Goal: Task Accomplishment & Management: Complete application form

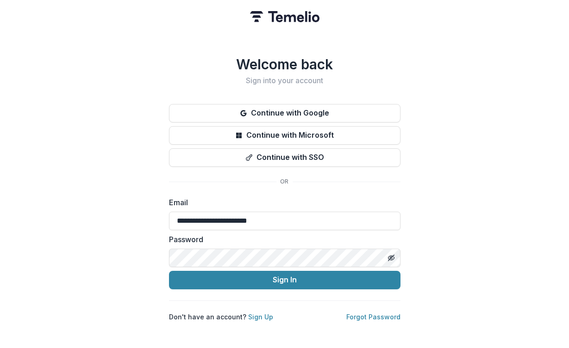
type input "**********"
click at [0, 348] on com-1password-button at bounding box center [0, 348] width 0 height 0
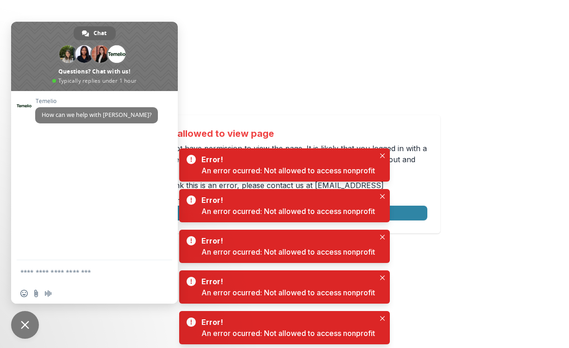
click at [498, 180] on div "Not allowed to view page You do not have permission to view the page. It is lik…" at bounding box center [284, 174] width 569 height 348
click at [381, 155] on icon "Close" at bounding box center [382, 156] width 5 height 5
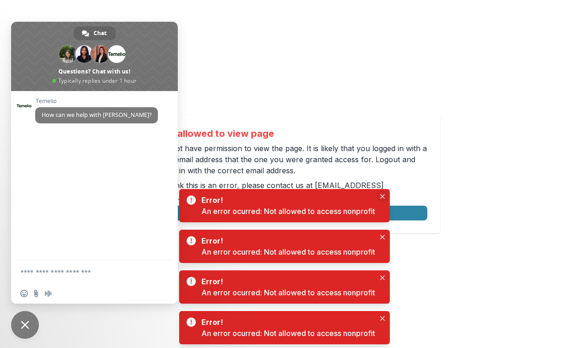
click at [382, 197] on icon "Close" at bounding box center [382, 196] width 5 height 5
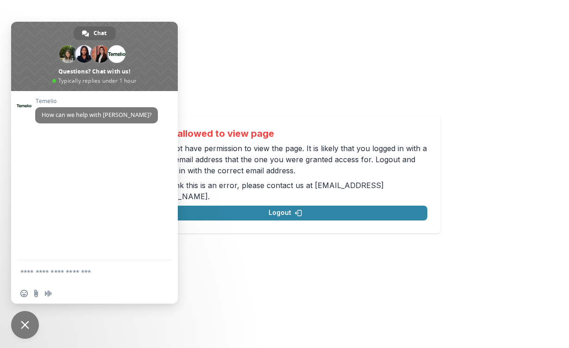
click at [361, 238] on div "Not allowed to view page You do not have permission to view the page. It is lik…" at bounding box center [284, 174] width 569 height 348
click at [28, 330] on span "Close chat" at bounding box center [25, 325] width 28 height 28
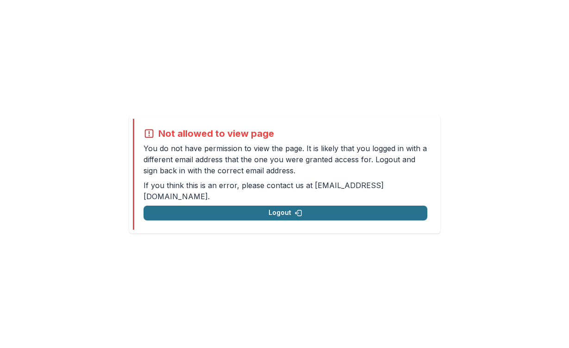
click at [278, 209] on button "Logout" at bounding box center [285, 213] width 284 height 15
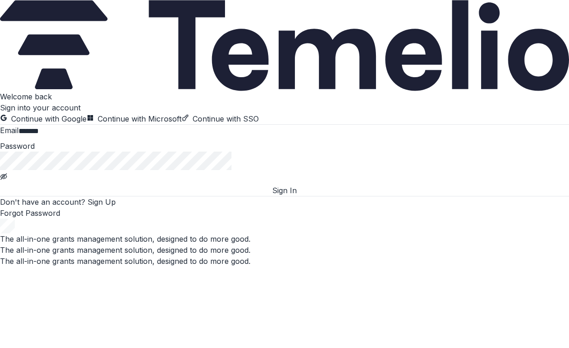
type input "**********"
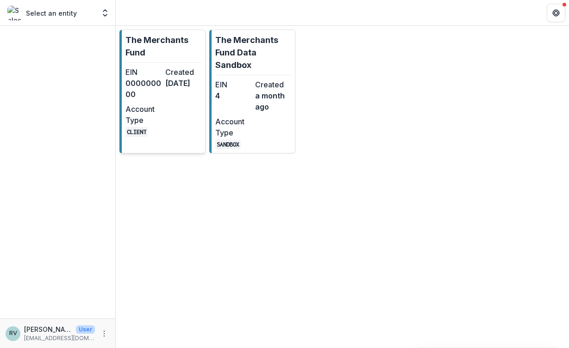
click at [168, 89] on dd "[DATE]" at bounding box center [183, 83] width 36 height 11
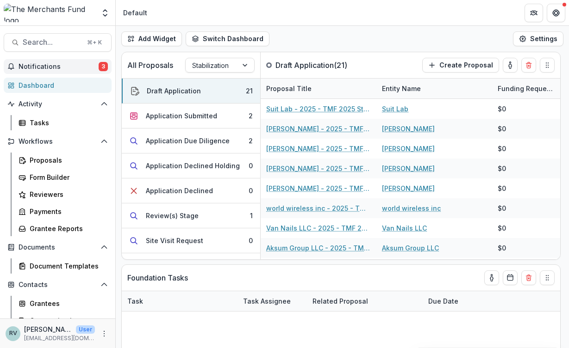
click at [87, 61] on button "Notifications 3" at bounding box center [58, 66] width 108 height 15
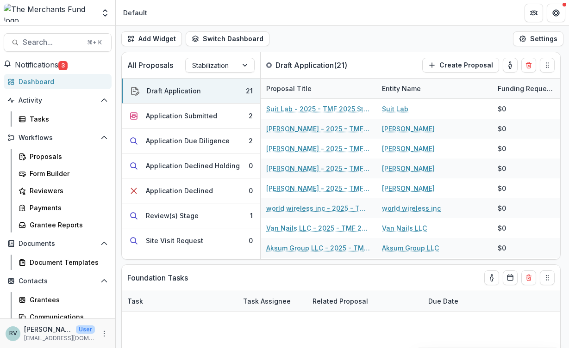
click at [303, 32] on div "Add Widget Switch Dashboard Default New Dashboard Settings" at bounding box center [342, 39] width 453 height 26
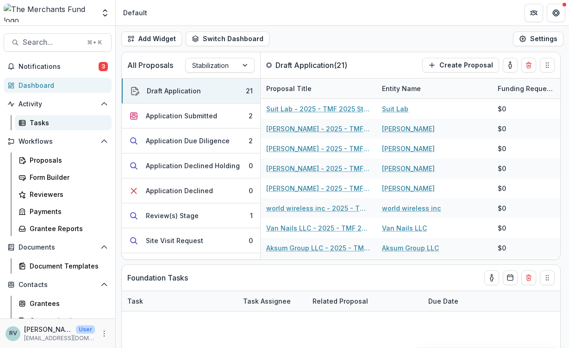
click at [48, 122] on div "Tasks" at bounding box center [67, 123] width 74 height 10
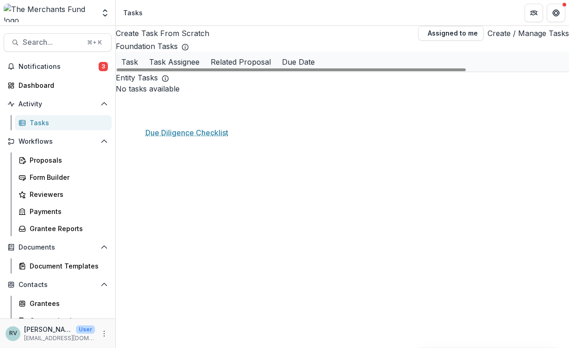
click at [208, 107] on link "Due Diligence Checklist" at bounding box center [179, 102] width 77 height 10
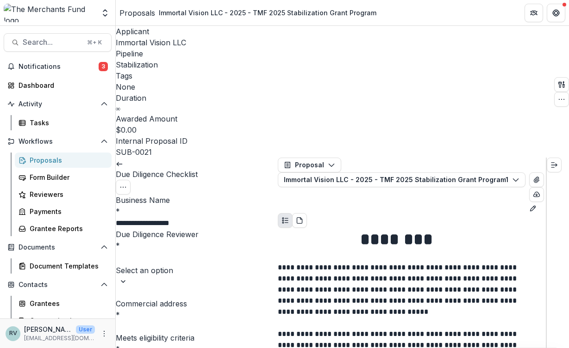
click at [239, 252] on div at bounding box center [197, 258] width 160 height 13
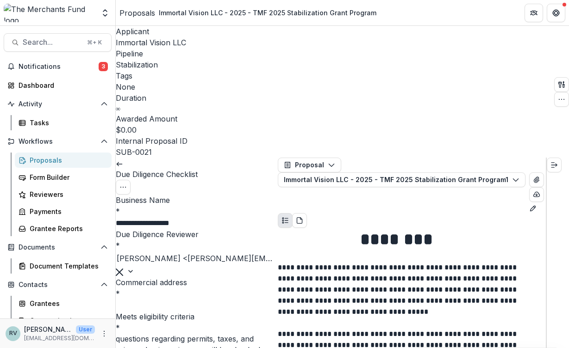
scroll to position [535, 0]
drag, startPoint x: 390, startPoint y: 156, endPoint x: 286, endPoint y: 154, distance: 103.7
copy p "[STREET_ADDRESS]"
click at [190, 300] on input "Commercial address *" at bounding box center [153, 305] width 74 height 11
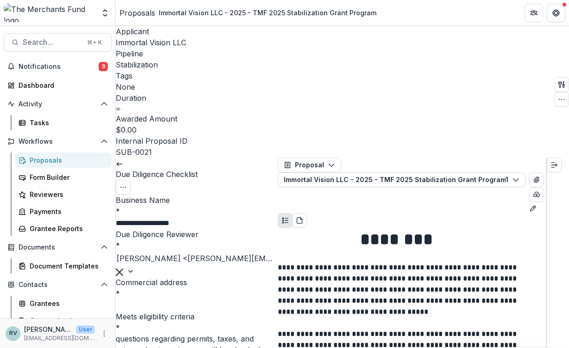
paste input "**********"
type input "**********"
click at [244, 277] on label "Commercial address *" at bounding box center [197, 287] width 162 height 21
click at [190, 300] on input "**********" at bounding box center [153, 305] width 74 height 11
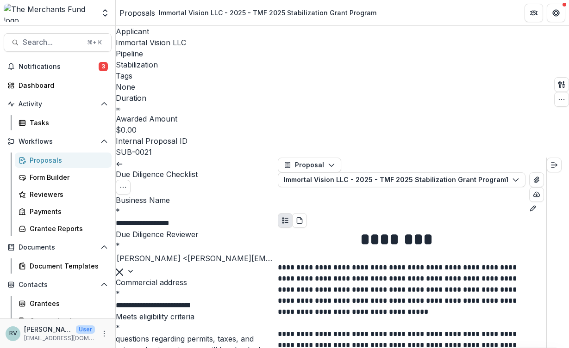
click at [231, 348] on div "In [GEOGRAPHIC_DATA]" at bounding box center [284, 353] width 569 height 11
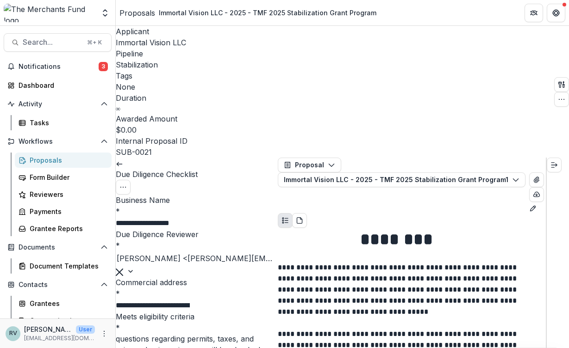
click at [190, 300] on input "**********" at bounding box center [153, 305] width 74 height 11
click at [557, 161] on icon "Expand right" at bounding box center [553, 164] width 7 height 7
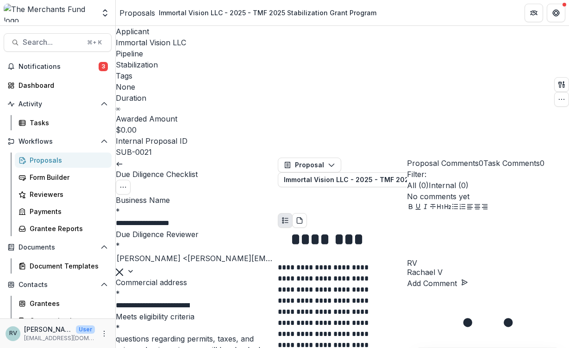
click at [521, 158] on button "Task Comments 0" at bounding box center [513, 163] width 61 height 11
click at [468, 260] on div at bounding box center [488, 236] width 162 height 46
click at [227, 348] on div "Yes" at bounding box center [284, 353] width 569 height 11
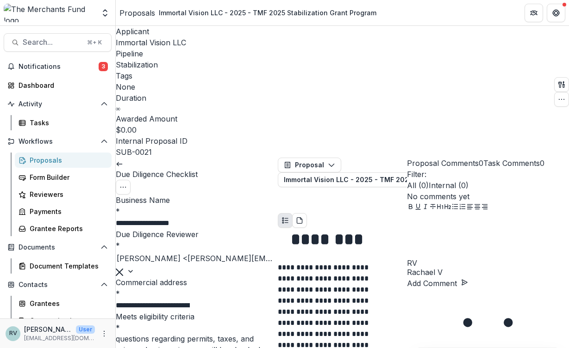
scroll to position [597, 0]
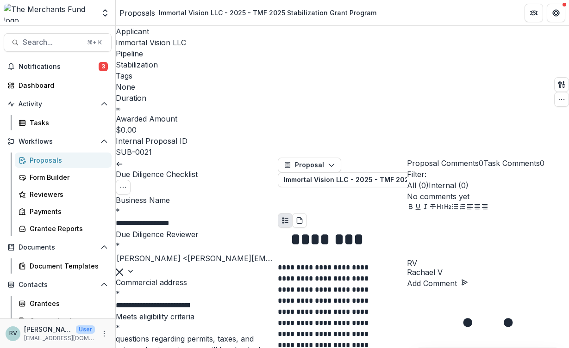
click at [207, 348] on div "Publicly accessible business" at bounding box center [284, 353] width 569 height 11
click at [185, 348] on div "Yes" at bounding box center [284, 353] width 569 height 11
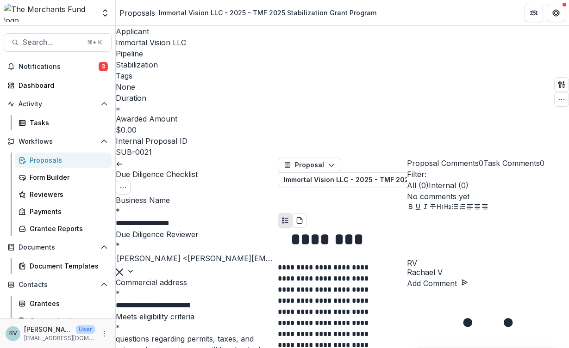
click at [190, 300] on input "**********" at bounding box center [153, 305] width 74 height 11
click at [260, 277] on label "Commercial address *" at bounding box center [197, 287] width 162 height 21
click at [190, 300] on input "**********" at bounding box center [153, 305] width 74 height 11
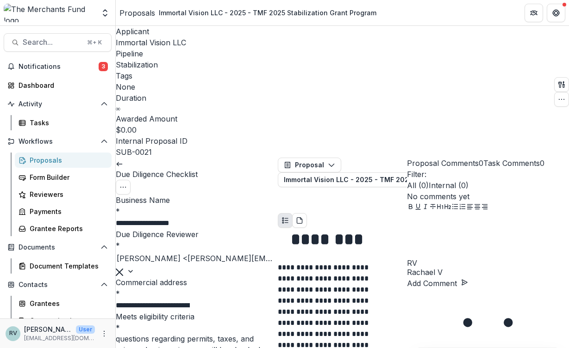
click at [207, 348] on div "Yes" at bounding box center [284, 353] width 569 height 11
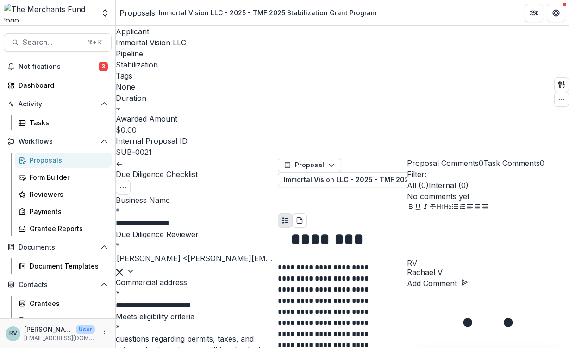
click at [184, 348] on div "Yes" at bounding box center [284, 353] width 569 height 11
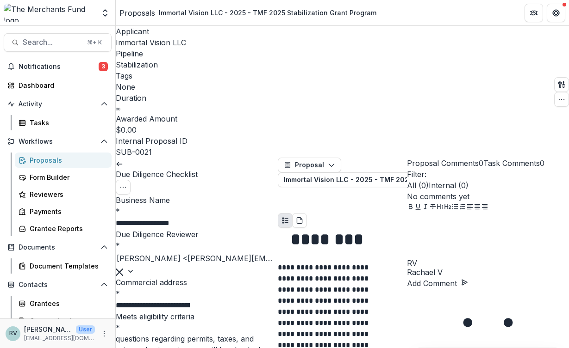
click at [7, 348] on button "Close" at bounding box center [3, 353] width 7 height 11
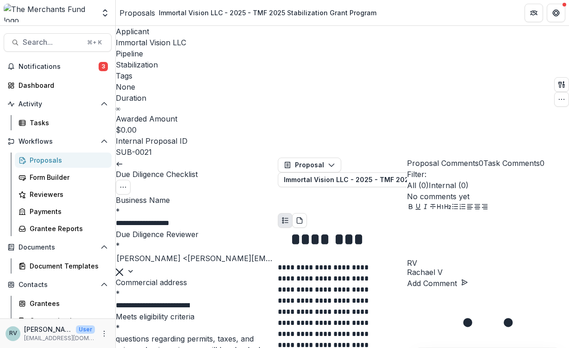
scroll to position [1534, 0]
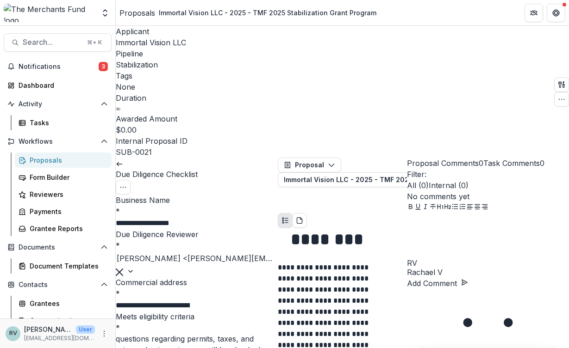
scroll to position [2147, 0]
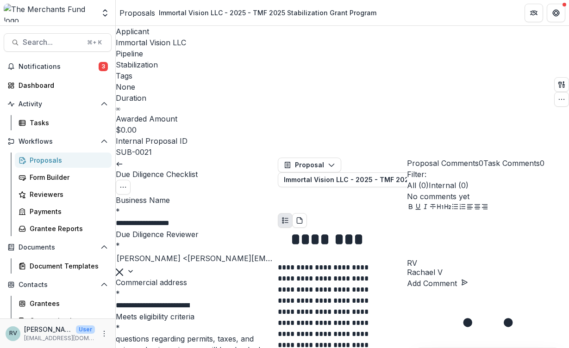
scroll to position [807, 0]
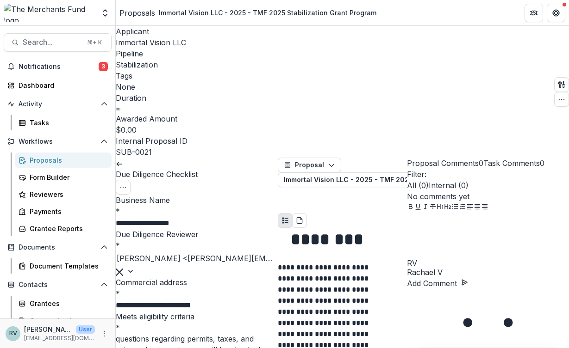
click at [195, 348] on div "Yes" at bounding box center [284, 353] width 569 height 11
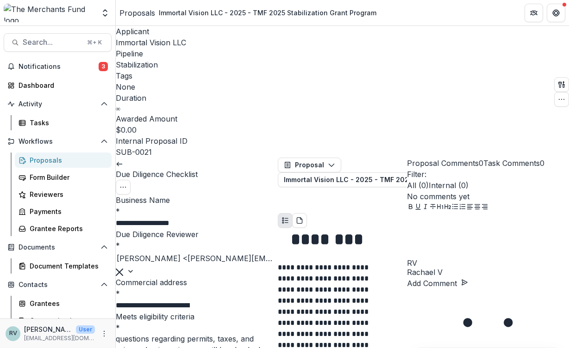
scroll to position [981, 0]
click at [142, 45] on span "Immortal Vision LLC" at bounding box center [151, 42] width 70 height 9
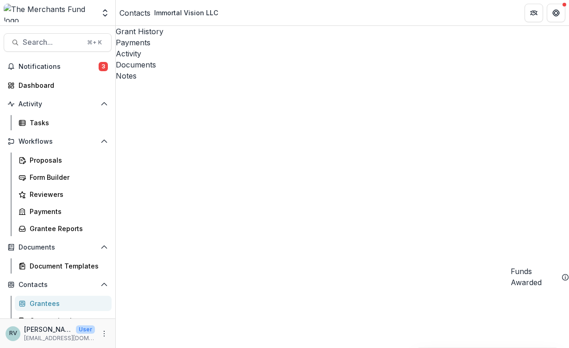
scroll to position [446, 0]
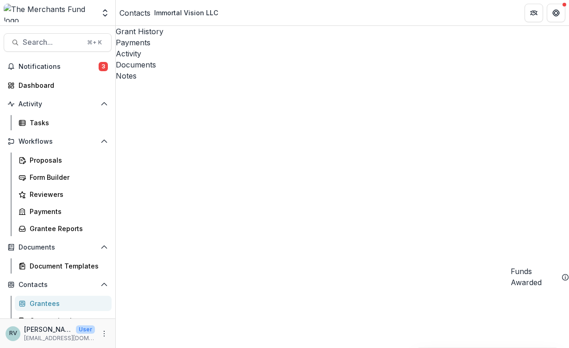
select select
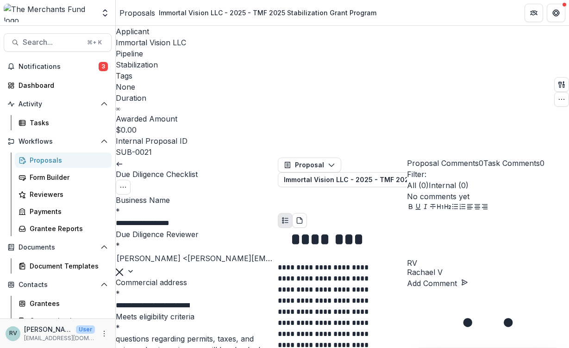
scroll to position [1831, 0]
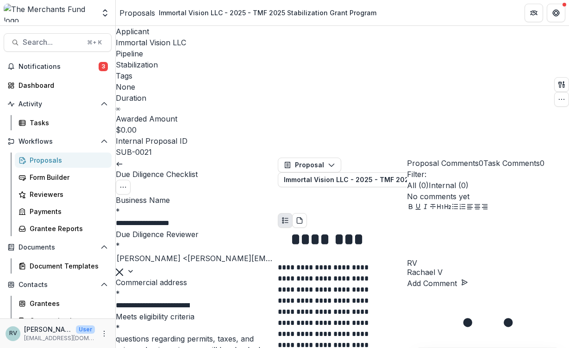
type input "**"
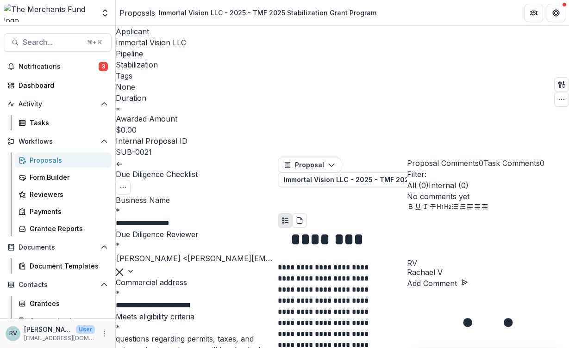
click at [164, 348] on div "Requires Discussion" at bounding box center [284, 353] width 569 height 11
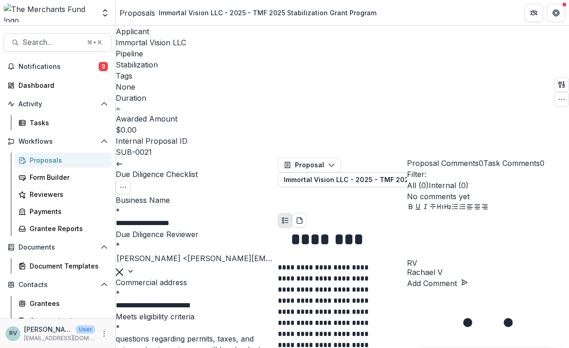
drag, startPoint x: 183, startPoint y: 214, endPoint x: 186, endPoint y: 180, distance: 33.4
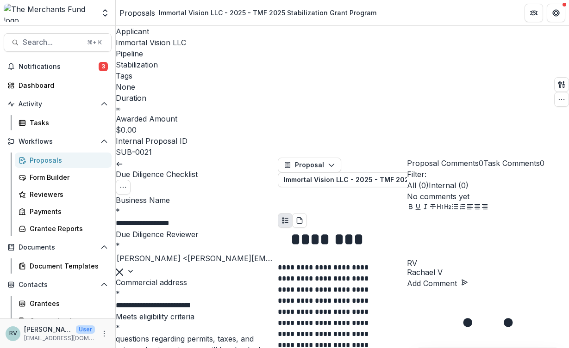
click at [178, 348] on div "Stabilization" at bounding box center [284, 353] width 569 height 11
click at [189, 348] on div "Yes" at bounding box center [284, 353] width 569 height 11
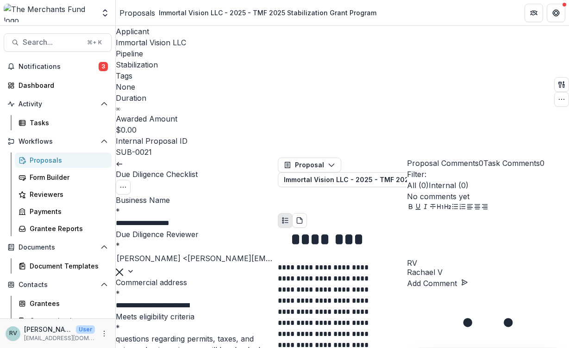
click at [186, 348] on div "Yes" at bounding box center [284, 353] width 569 height 11
click at [183, 348] on div "Yes" at bounding box center [284, 353] width 569 height 11
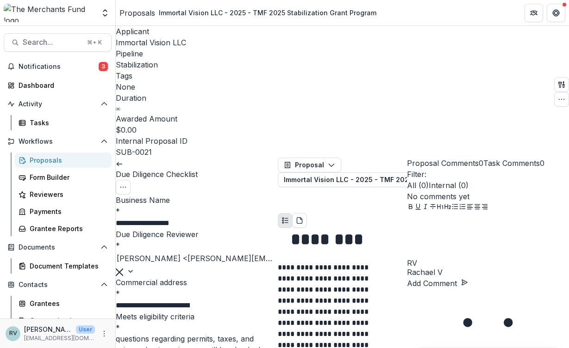
click at [173, 348] on div "Yes" at bounding box center [284, 353] width 569 height 11
click at [171, 348] on div "Yes" at bounding box center [284, 353] width 569 height 11
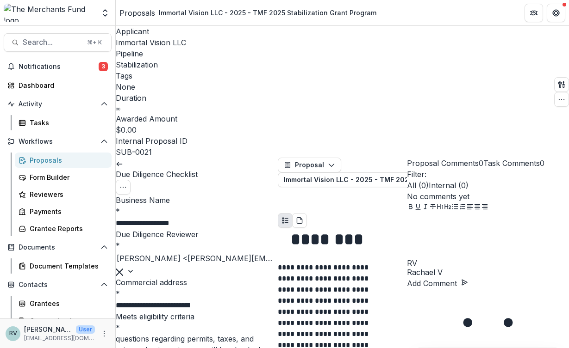
scroll to position [1325, 0]
click at [172, 348] on div "Yes" at bounding box center [284, 353] width 569 height 11
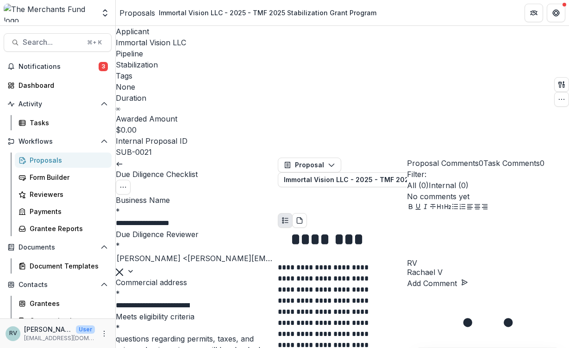
click at [173, 348] on div "Yes" at bounding box center [284, 353] width 569 height 11
click at [159, 348] on div "Yes" at bounding box center [284, 353] width 569 height 11
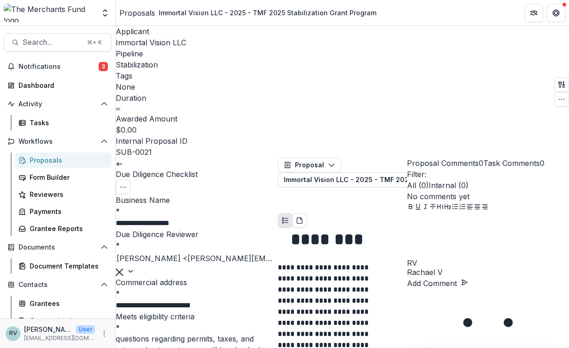
type input "*"
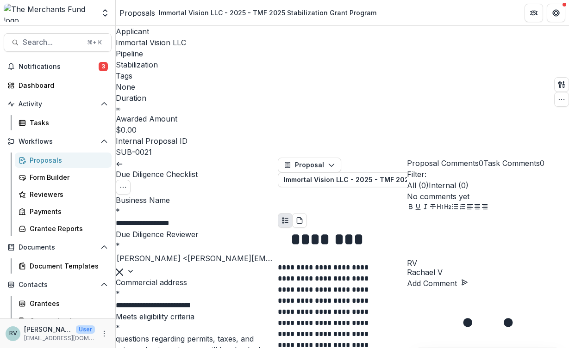
type input "*"
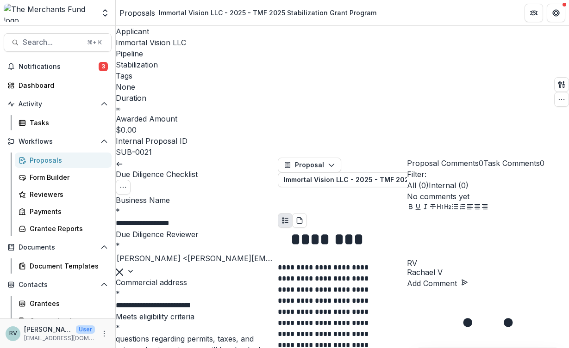
click at [176, 348] on div "Yes" at bounding box center [284, 353] width 569 height 11
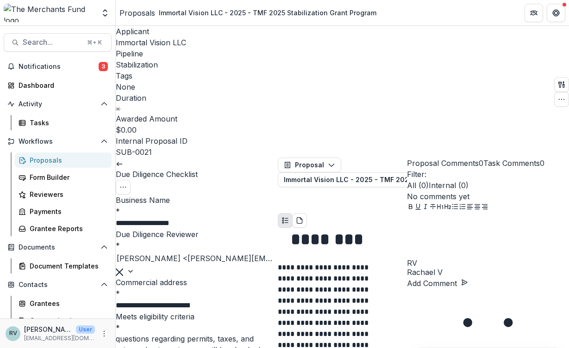
scroll to position [436, 0]
click at [167, 348] on div "Yes" at bounding box center [284, 353] width 569 height 11
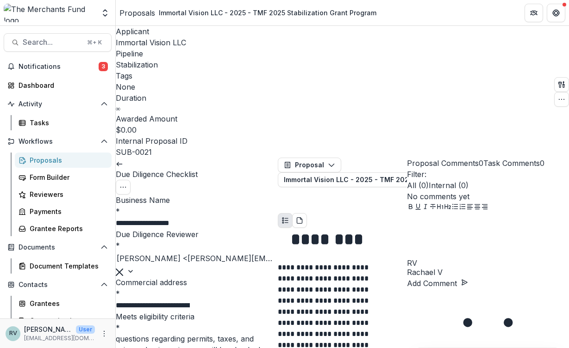
click at [179, 348] on div "Yes" at bounding box center [284, 353] width 569 height 11
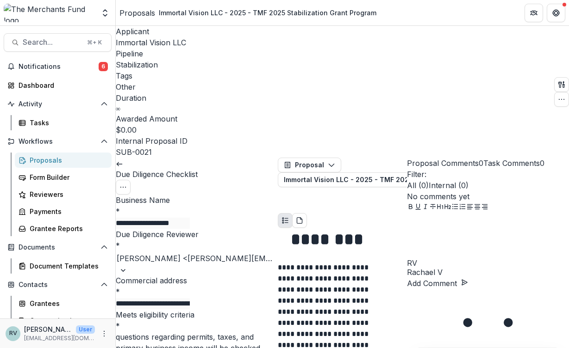
scroll to position [2147, 0]
click at [123, 161] on icon at bounding box center [119, 164] width 7 height 7
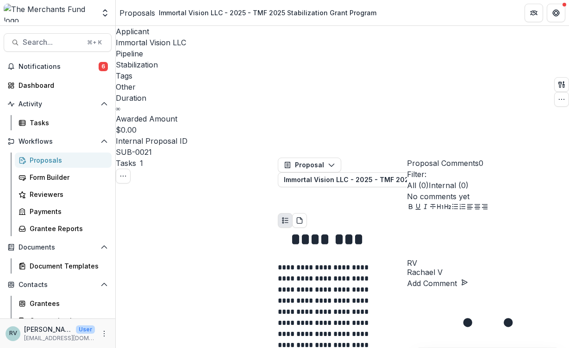
scroll to position [145, 0]
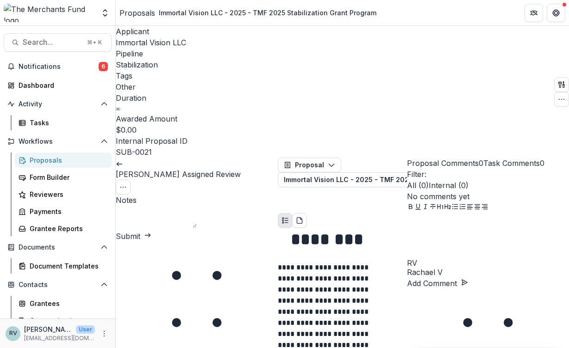
click at [151, 231] on button "Submit" at bounding box center [134, 236] width 36 height 11
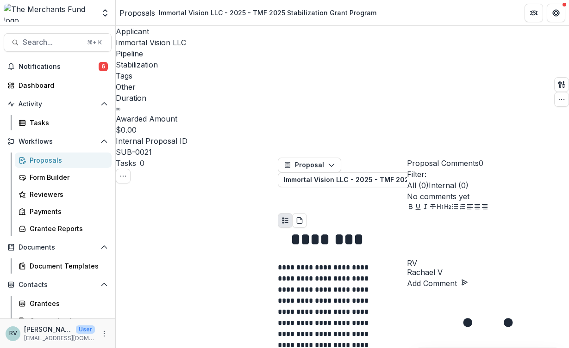
scroll to position [28, 0]
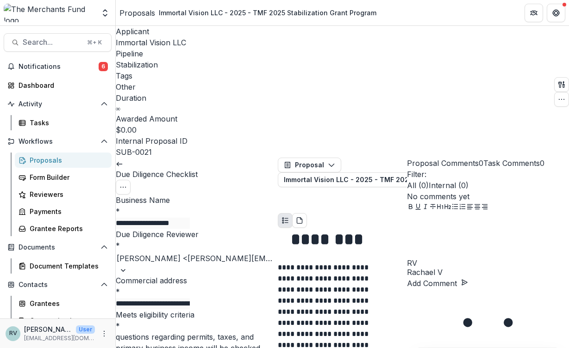
scroll to position [1477, 0]
click at [123, 161] on icon at bounding box center [119, 164] width 7 height 7
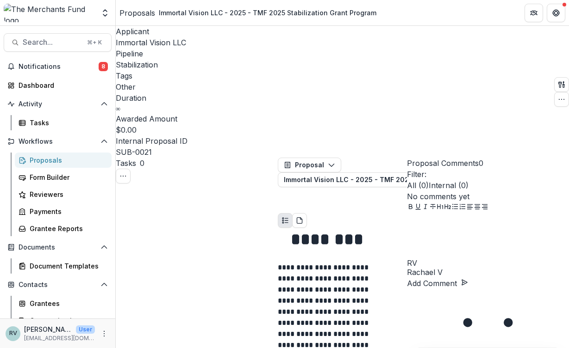
click at [68, 123] on div "Tasks" at bounding box center [67, 123] width 74 height 10
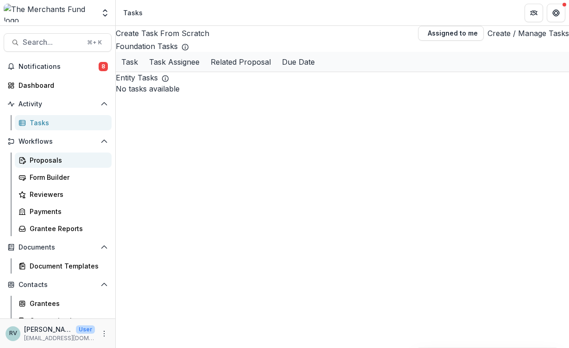
click at [59, 156] on div "Proposals" at bounding box center [67, 160] width 74 height 10
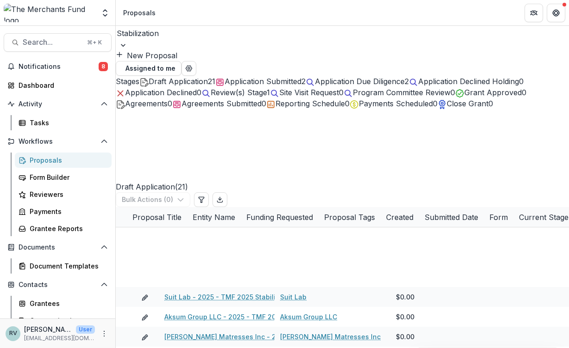
click at [280, 85] on span "Application Submitted" at bounding box center [262, 81] width 77 height 9
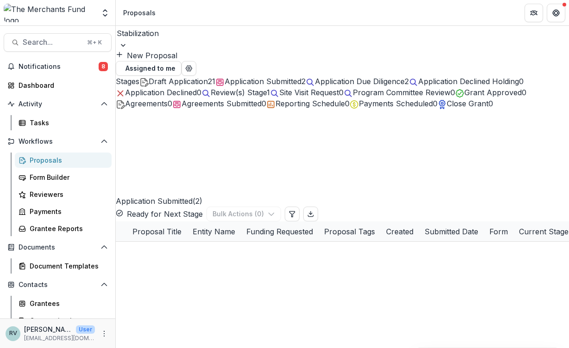
click at [370, 86] on div "Application Due Diligence 2" at bounding box center [356, 81] width 103 height 11
click at [344, 242] on div "[PERSON_NAME] - 2025 - TMF 2025 Stabilization Grant Program [PERSON_NAME] $10,0…" at bounding box center [342, 242] width 453 height 0
click at [266, 97] on span "Review(s) Stage" at bounding box center [239, 92] width 56 height 9
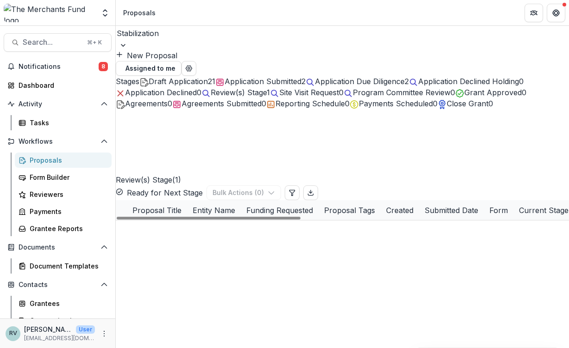
click at [378, 80] on span "Application Due Diligence" at bounding box center [360, 81] width 90 height 9
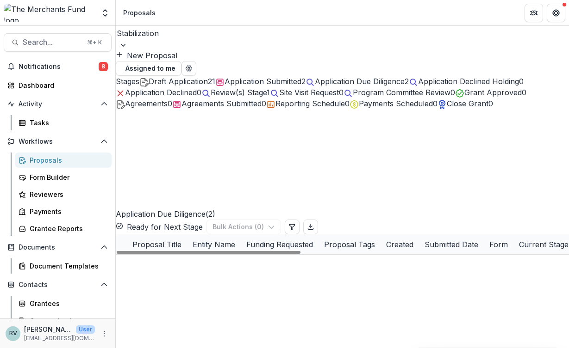
click at [262, 280] on link "Immortal Vision LLC - 2025 - TMF 2025 Stabilization Grant Program" at bounding box center [276, 285] width 217 height 10
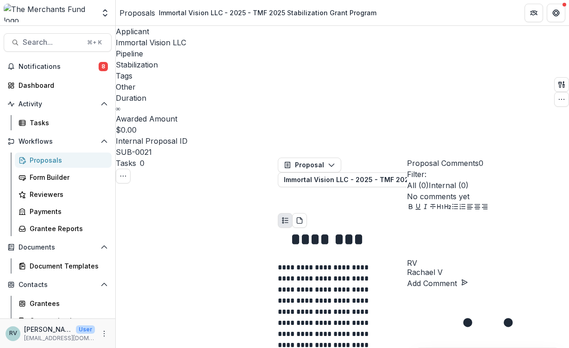
scroll to position [84, 0]
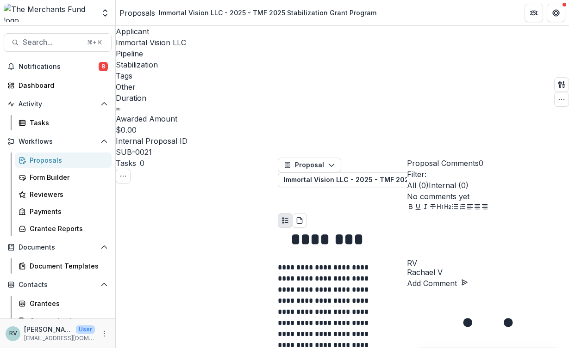
scroll to position [209, 0]
select select "**********"
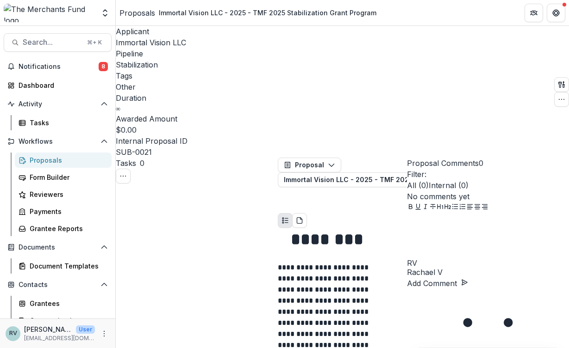
type input "**********"
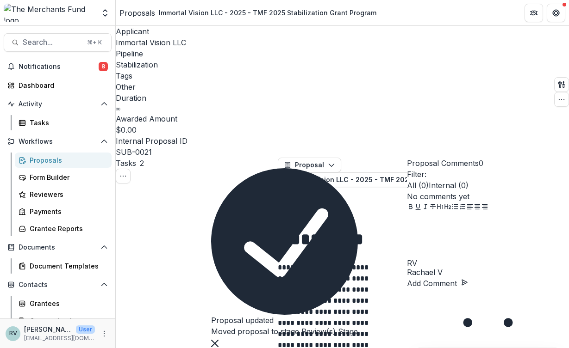
scroll to position [282, 0]
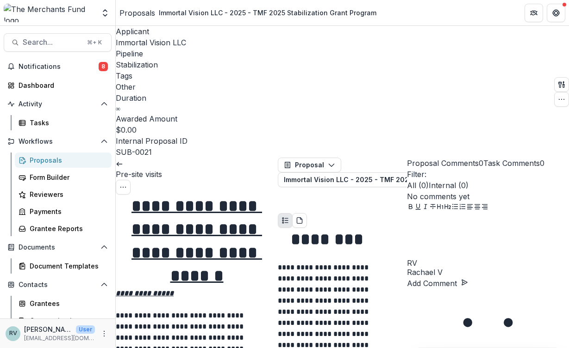
scroll to position [416, 0]
click at [60, 160] on div "Proposals" at bounding box center [67, 160] width 74 height 10
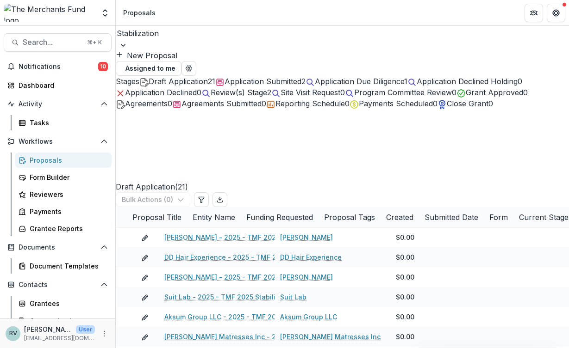
click at [267, 97] on span "Review(s) Stage" at bounding box center [239, 92] width 56 height 9
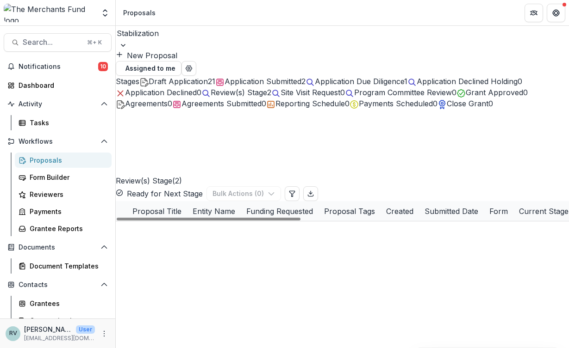
click at [246, 247] on link "Immortal Vision LLC - 2025 - TMF 2025 Stabilization Grant Program" at bounding box center [272, 252] width 217 height 10
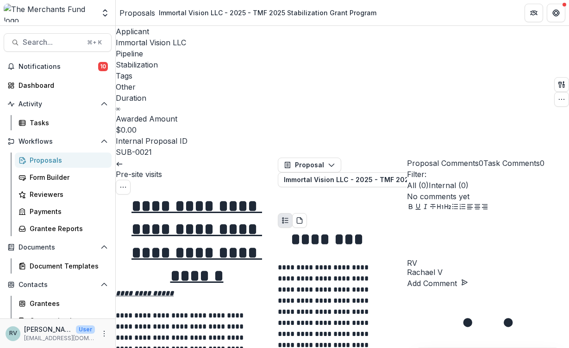
click at [123, 159] on link at bounding box center [119, 163] width 7 height 9
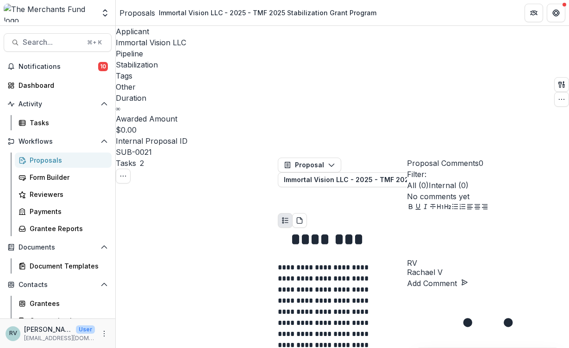
click at [127, 173] on icon "Toggle View Cancelled Tasks" at bounding box center [122, 176] width 7 height 7
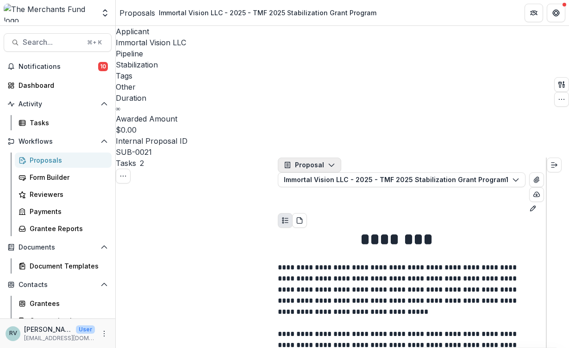
click at [333, 161] on icon "button" at bounding box center [331, 164] width 7 height 7
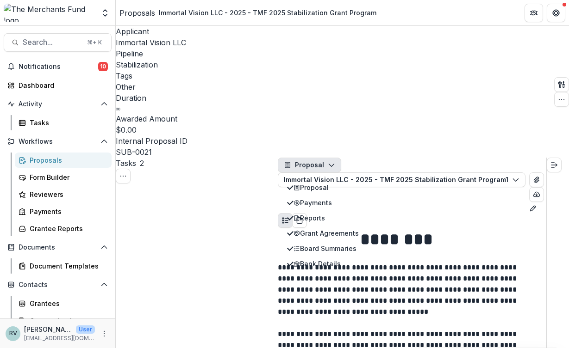
click at [447, 251] on p at bounding box center [412, 256] width 268 height 11
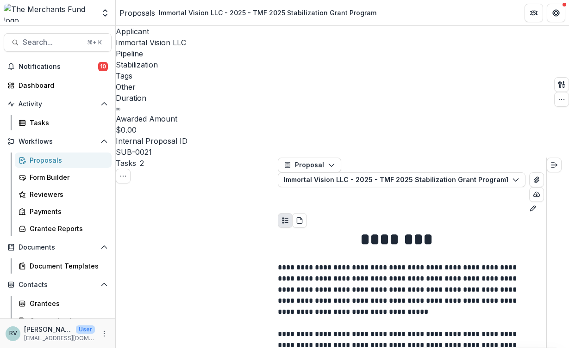
scroll to position [0, 0]
click at [123, 161] on icon at bounding box center [119, 164] width 7 height 7
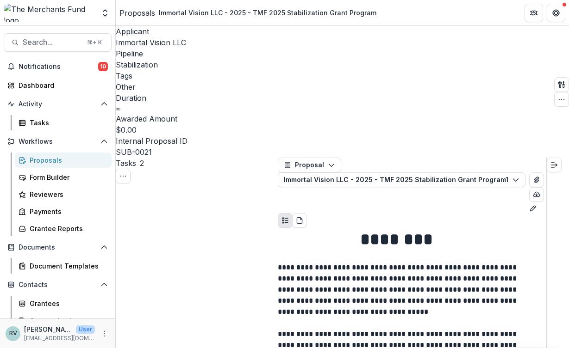
scroll to position [35, 0]
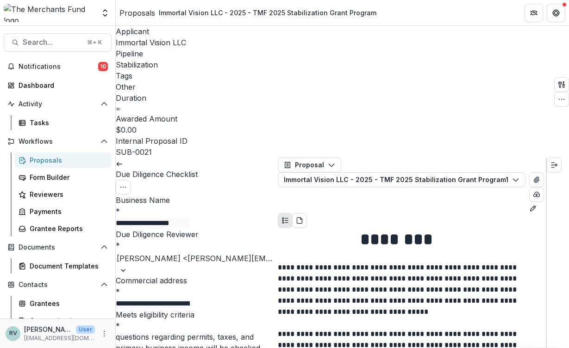
scroll to position [248, 0]
drag, startPoint x: 276, startPoint y: 202, endPoint x: 322, endPoint y: 203, distance: 46.3
click at [123, 159] on link at bounding box center [119, 163] width 7 height 9
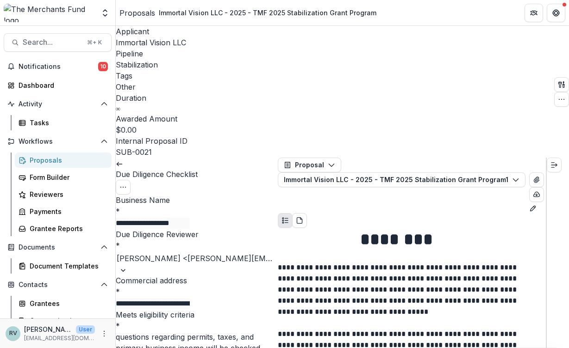
scroll to position [64, 0]
click at [123, 161] on icon at bounding box center [119, 164] width 7 height 7
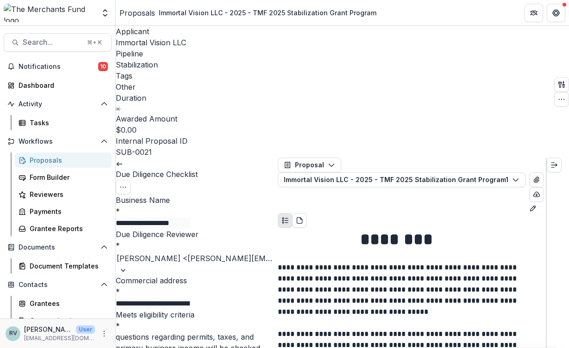
scroll to position [319, 0]
click at [127, 184] on icon "Options" at bounding box center [122, 187] width 7 height 7
click at [225, 199] on button "Reopen Task" at bounding box center [240, 206] width 67 height 15
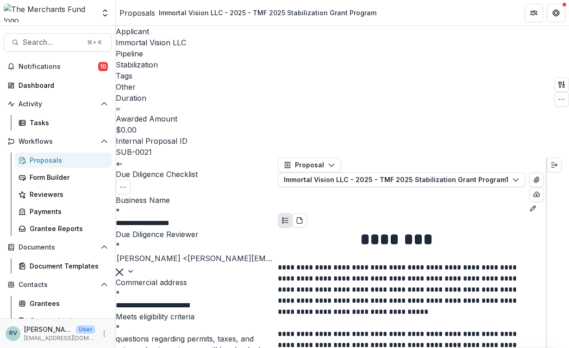
scroll to position [0, 0]
click at [204, 311] on p "Meets eligibility criteria" at bounding box center [197, 316] width 162 height 11
click at [257, 266] on div at bounding box center [197, 271] width 162 height 11
click at [229, 229] on label "Due Diligence Reviewer *" at bounding box center [197, 239] width 162 height 21
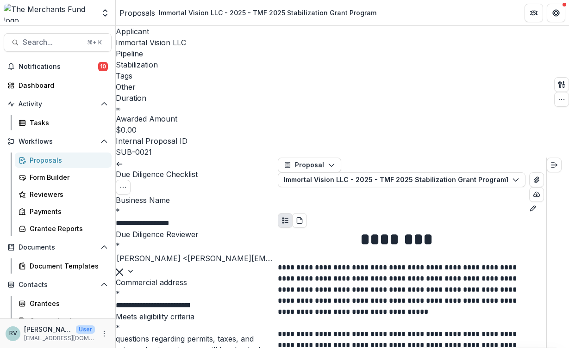
click at [117, 253] on input "Due Diligence Reviewer *" at bounding box center [117, 258] width 0 height 11
click at [123, 161] on icon at bounding box center [119, 164] width 7 height 7
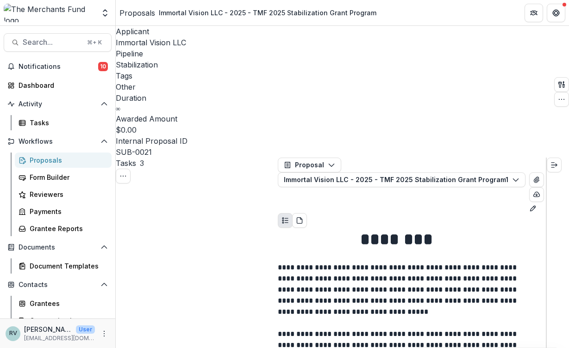
click at [52, 160] on div "Proposals" at bounding box center [67, 160] width 74 height 10
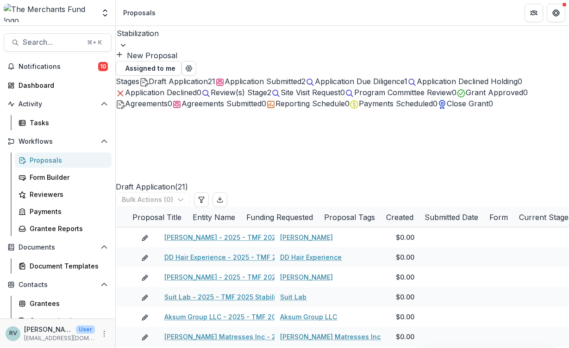
click at [350, 79] on span "Application Due Diligence" at bounding box center [359, 81] width 89 height 9
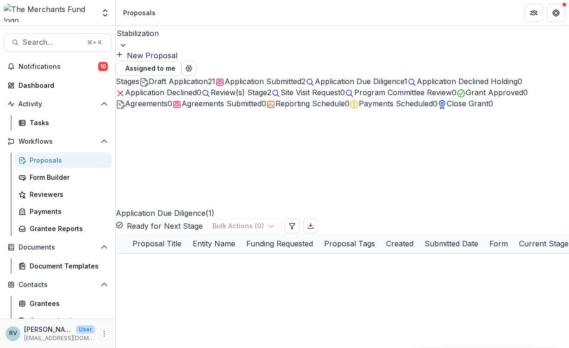
click at [267, 97] on span "Review(s) Stage" at bounding box center [239, 92] width 56 height 9
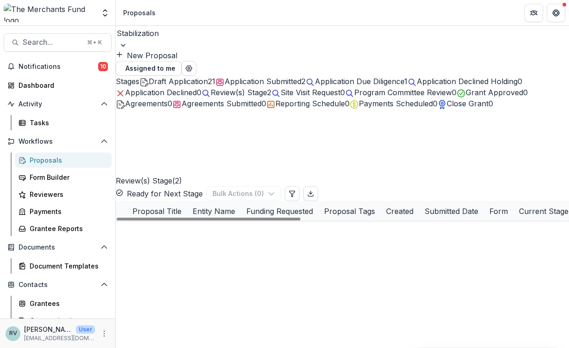
click at [149, 247] on button "edit" at bounding box center [144, 252] width 7 height 10
click at [116, 241] on span at bounding box center [116, 241] width 0 height 0
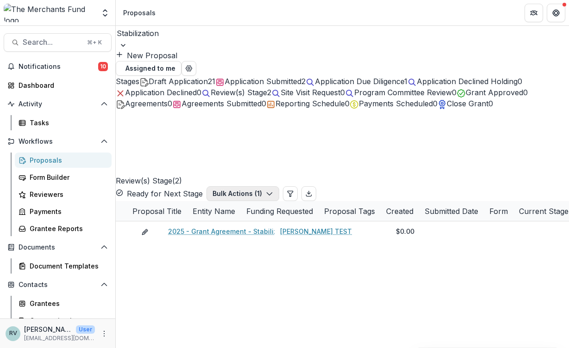
click at [272, 193] on polyline "button" at bounding box center [268, 194] width 5 height 3
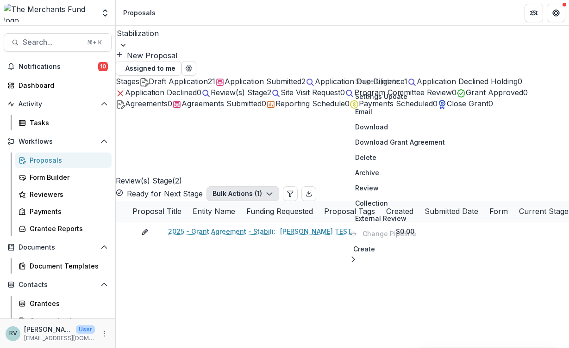
click at [272, 193] on polyline "button" at bounding box center [268, 194] width 5 height 3
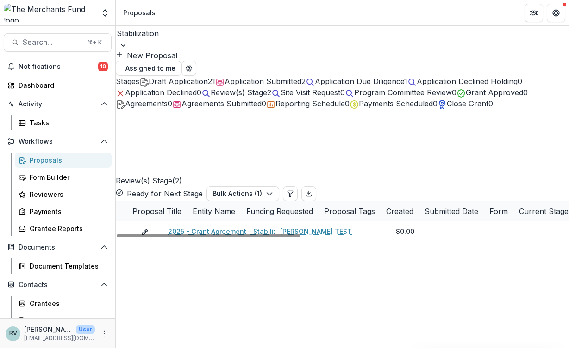
click at [477, 238] on div "2025 - Grant Agreement - Stabilization Grant Program Lucy TEST $0.00 [DATE] -- …" at bounding box center [342, 230] width 453 height 17
click at [133, 241] on span at bounding box center [126, 249] width 20 height 17
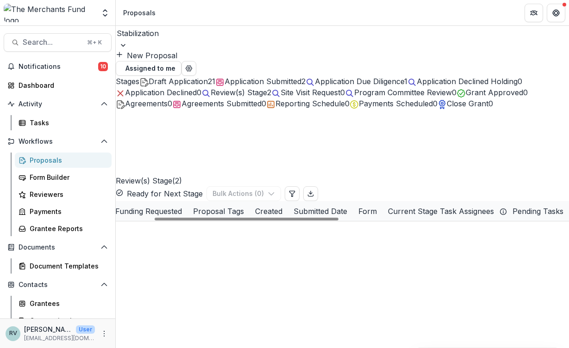
scroll to position [0, 0]
click at [239, 247] on link "Immortal Vision LLC - 2025 - TMF 2025 Stabilization Grant Program" at bounding box center [272, 252] width 217 height 10
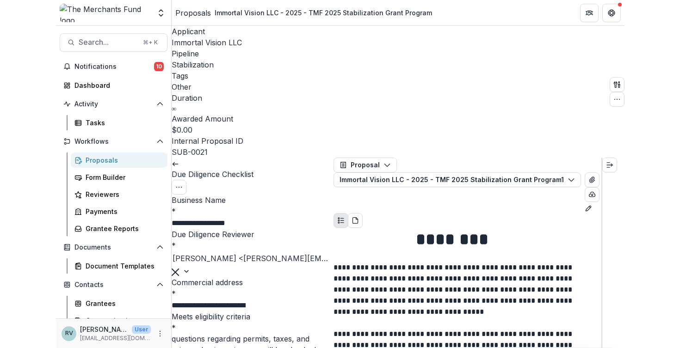
scroll to position [460, 0]
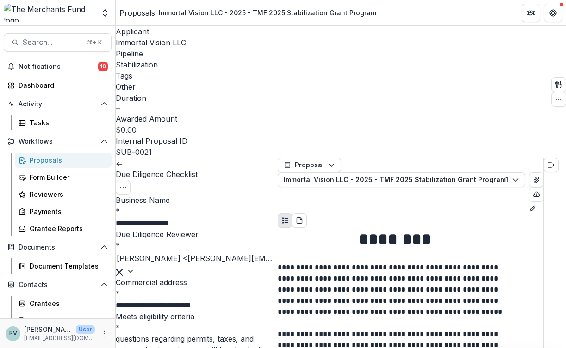
scroll to position [994, 0]
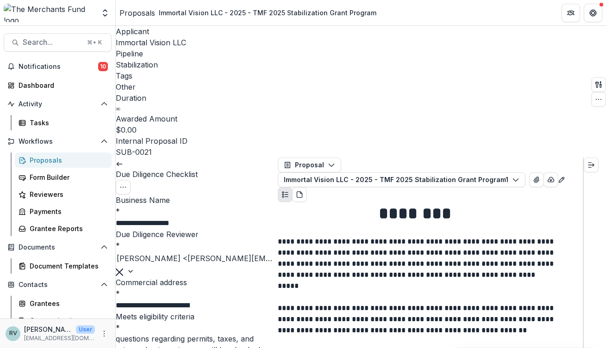
scroll to position [1738, 0]
click at [52, 162] on div "Proposals" at bounding box center [67, 160] width 74 height 10
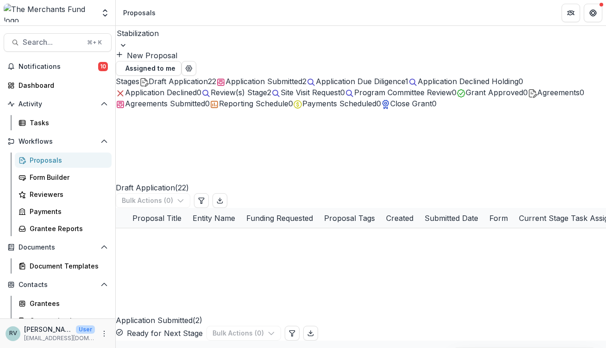
click at [405, 83] on span "Application Due Diligence" at bounding box center [360, 81] width 89 height 9
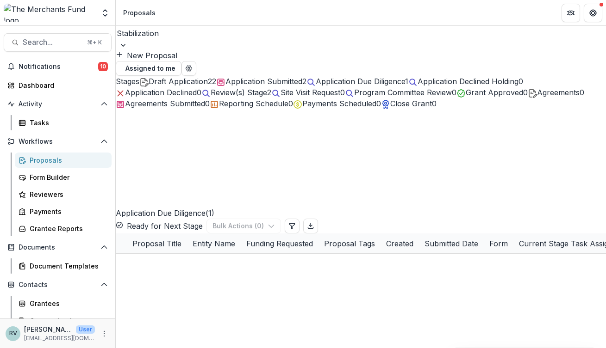
click at [267, 97] on span "Review(s) Stage" at bounding box center [239, 92] width 56 height 9
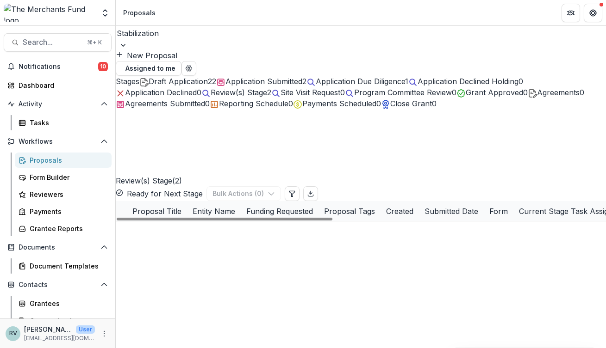
click at [249, 247] on link "Immortal Vision LLC - 2025 - TMF 2025 Stabilization Grant Program" at bounding box center [272, 252] width 217 height 10
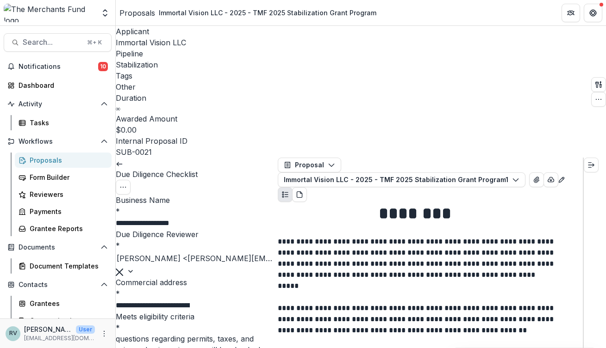
scroll to position [1780, 0]
